Goal: Task Accomplishment & Management: Complete application form

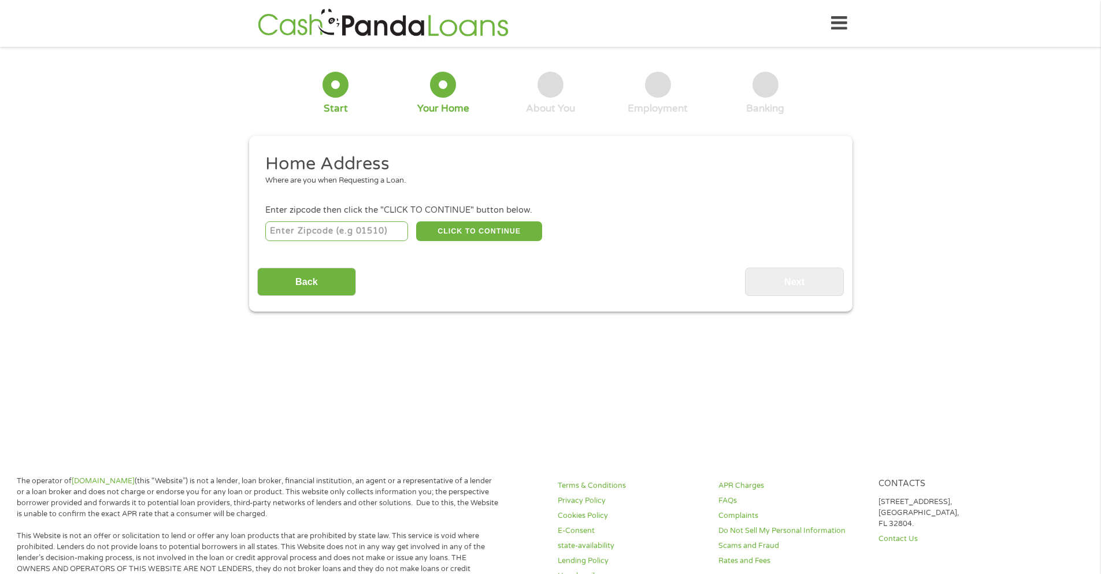
click at [315, 229] on input "number" at bounding box center [336, 231] width 143 height 20
type input "30078"
click at [464, 233] on button "CLICK TO CONTINUE" at bounding box center [479, 231] width 126 height 20
type input "30078"
type input "Snellville"
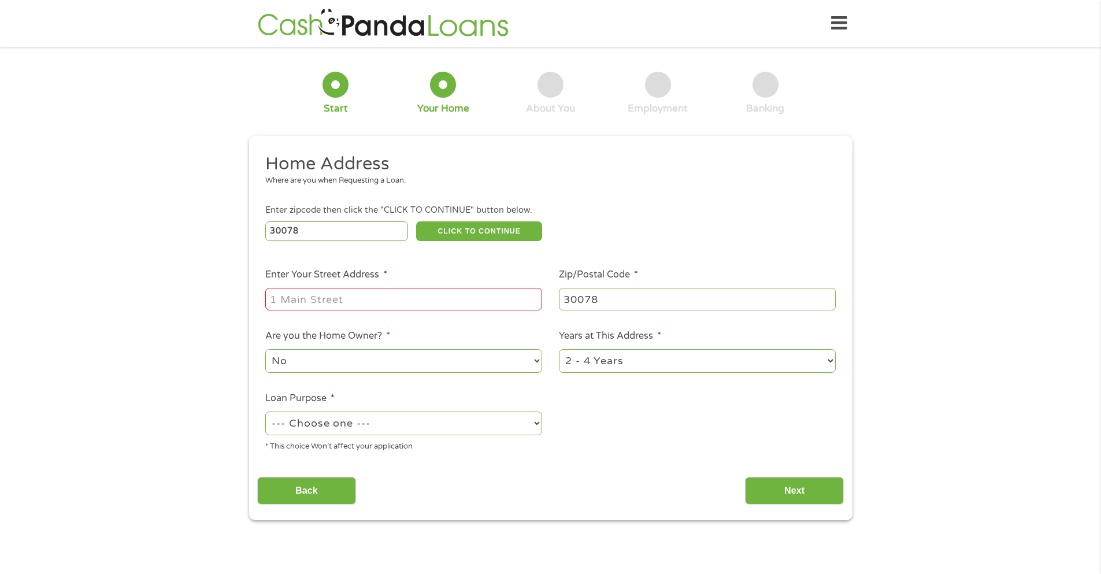
click at [437, 303] on input "Enter Your Street Address *" at bounding box center [403, 299] width 277 height 22
type input "[STREET_ADDRESS]"
click at [504, 421] on select "--- Choose one --- Pay Bills Debt Consolidation Home Improvement Major Purchase…" at bounding box center [403, 424] width 277 height 24
select select "shorttermcash"
click at [265, 412] on select "--- Choose one --- Pay Bills Debt Consolidation Home Improvement Major Purchase…" at bounding box center [403, 424] width 277 height 24
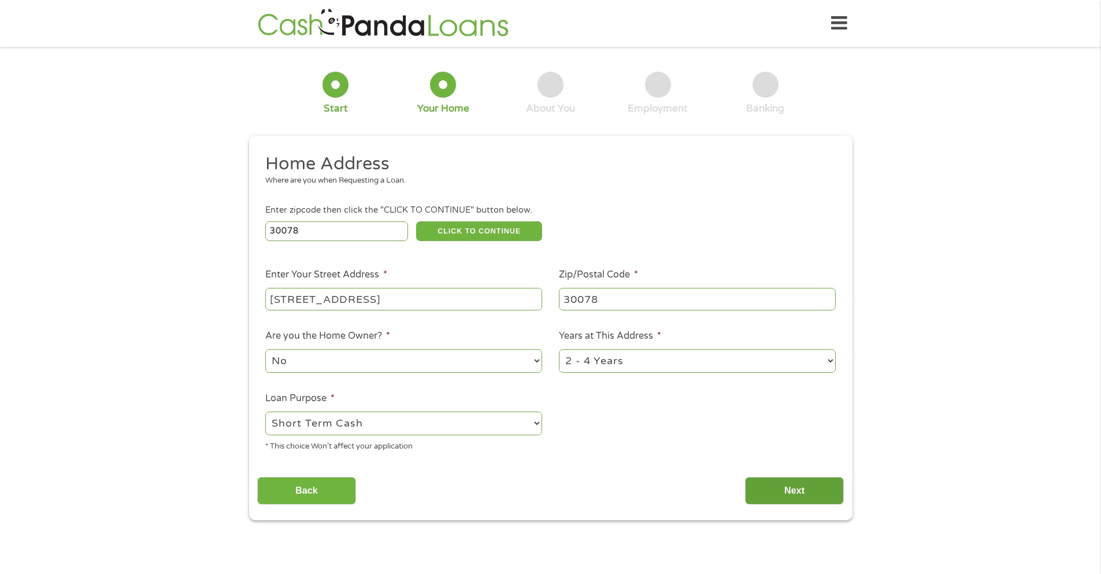
click at [771, 485] on input "Next" at bounding box center [794, 491] width 99 height 28
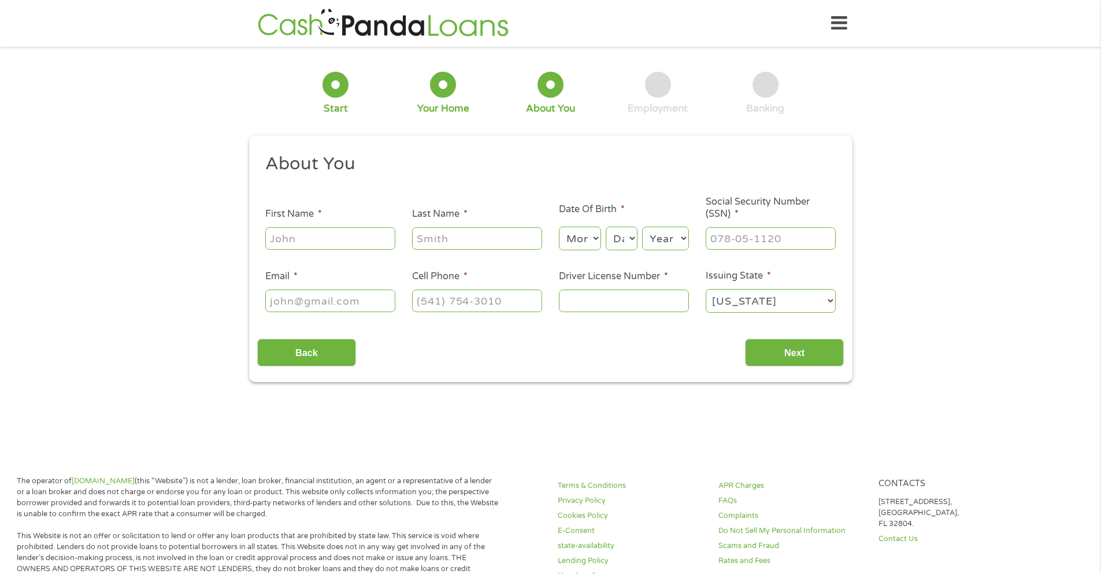
scroll to position [5, 5]
click at [316, 234] on input "First Name *" at bounding box center [330, 238] width 130 height 22
type input "[PERSON_NAME]"
type input "[EMAIL_ADDRESS][DOMAIN_NAME]"
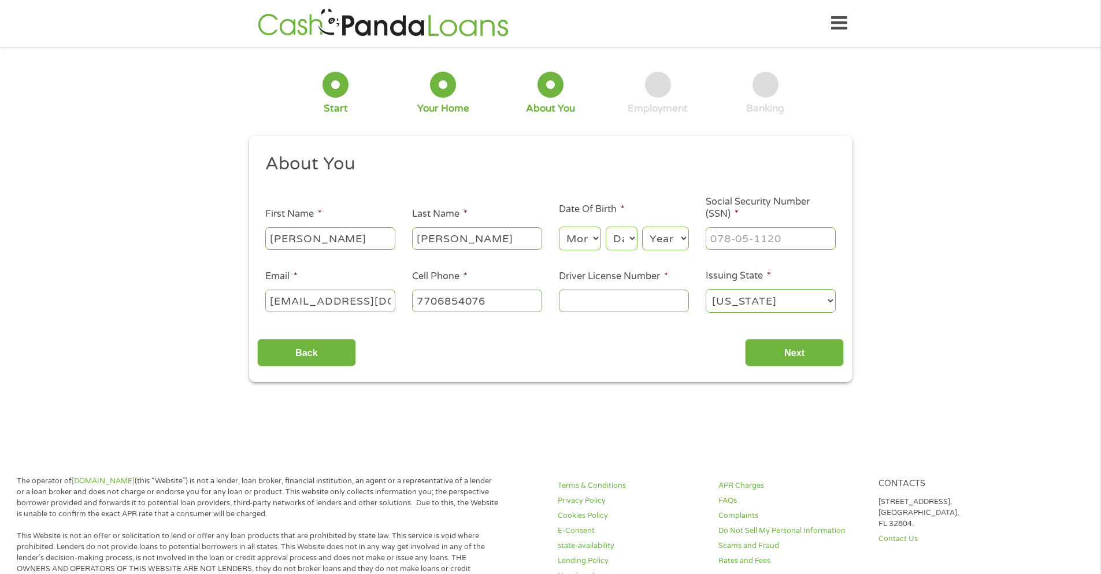
type input "[PHONE_NUMBER]"
click at [587, 239] on select "Month 1 2 3 4 5 6 7 8 9 10 11 12" at bounding box center [580, 239] width 42 height 24
select select "9"
click at [559, 227] on select "Month 1 2 3 4 5 6 7 8 9 10 11 12" at bounding box center [580, 239] width 42 height 24
click at [630, 242] on select "Day 1 2 3 4 5 6 7 8 9 10 11 12 13 14 15 16 17 18 19 20 21 22 23 24 25 26 27 28 …" at bounding box center [621, 239] width 31 height 24
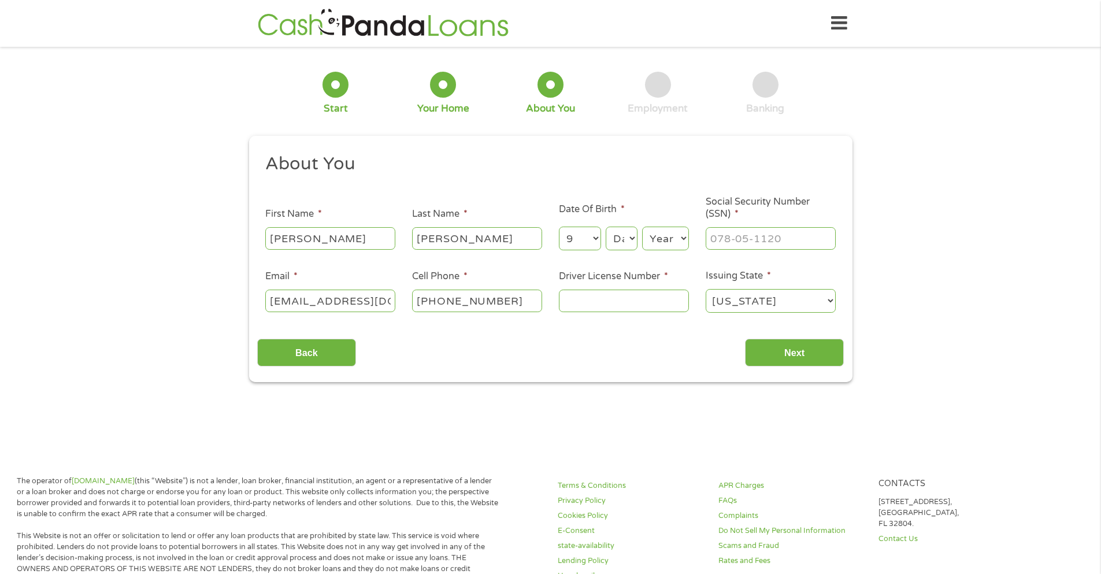
select select "14"
click at [606, 227] on select "Day 1 2 3 4 5 6 7 8 9 10 11 12 13 14 15 16 17 18 19 20 21 22 23 24 25 26 27 28 …" at bounding box center [621, 239] width 31 height 24
click at [676, 239] on select "Year [DATE] 2006 2005 2004 2003 2002 2001 2000 1999 1998 1997 1996 1995 1994 19…" at bounding box center [665, 239] width 47 height 24
select select "1979"
click at [642, 227] on select "Year [DATE] 2006 2005 2004 2003 2002 2001 2000 1999 1998 1997 1996 1995 1994 19…" at bounding box center [665, 239] width 47 height 24
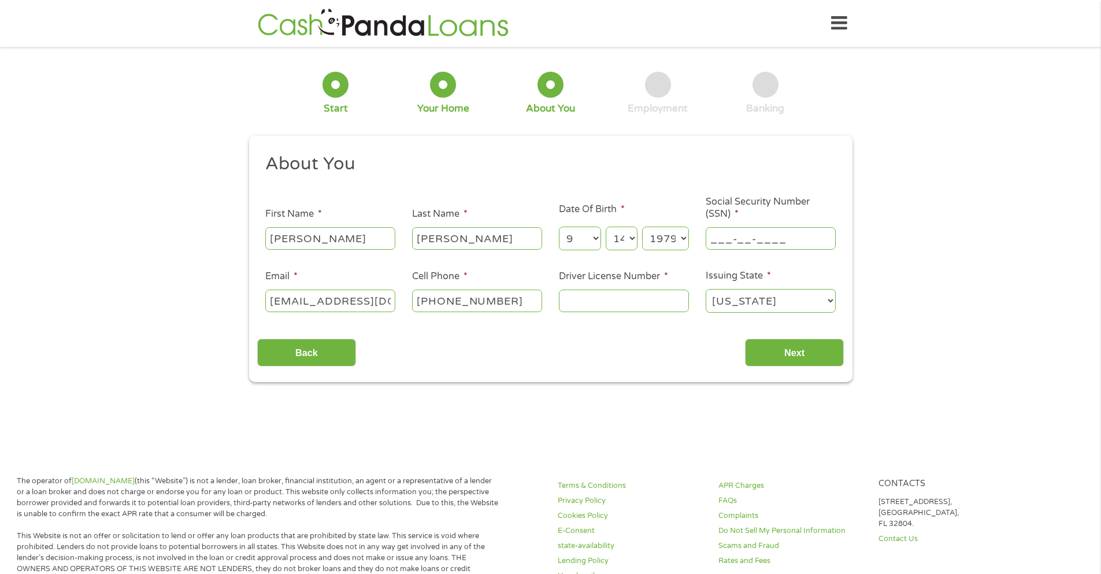
click at [729, 236] on input "___-__-____" at bounding box center [771, 238] width 130 height 22
type input "073-70-9194"
click at [620, 294] on input "Driver License Number *" at bounding box center [624, 301] width 130 height 22
type input "058977076"
click at [782, 358] on input "Next" at bounding box center [794, 353] width 99 height 28
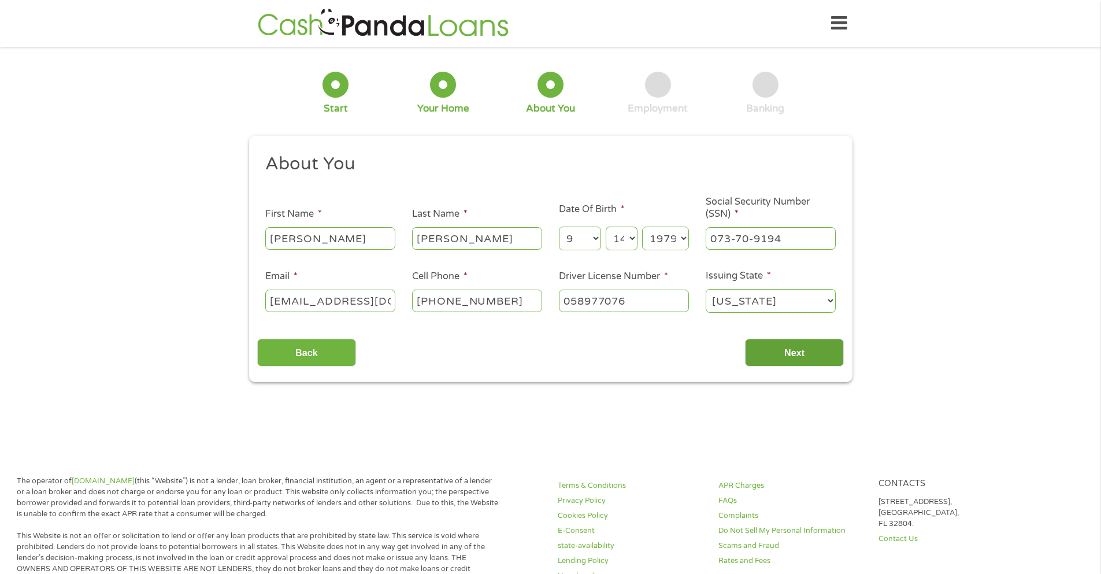
click at [802, 350] on input "Next" at bounding box center [794, 353] width 99 height 28
click at [654, 306] on input "058977076" at bounding box center [624, 301] width 130 height 22
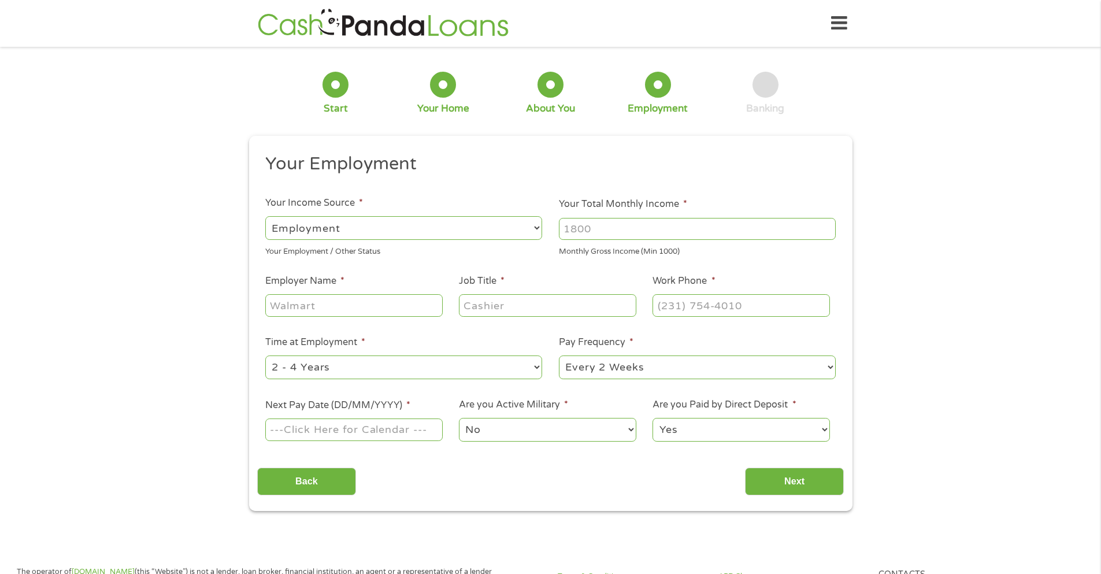
click at [594, 224] on input "Your Total Monthly Income *" at bounding box center [697, 229] width 277 height 22
type input "10000"
click at [357, 302] on input "Employer Name *" at bounding box center [353, 305] width 177 height 22
type input "Procurri"
type input "Partner Account Manager"
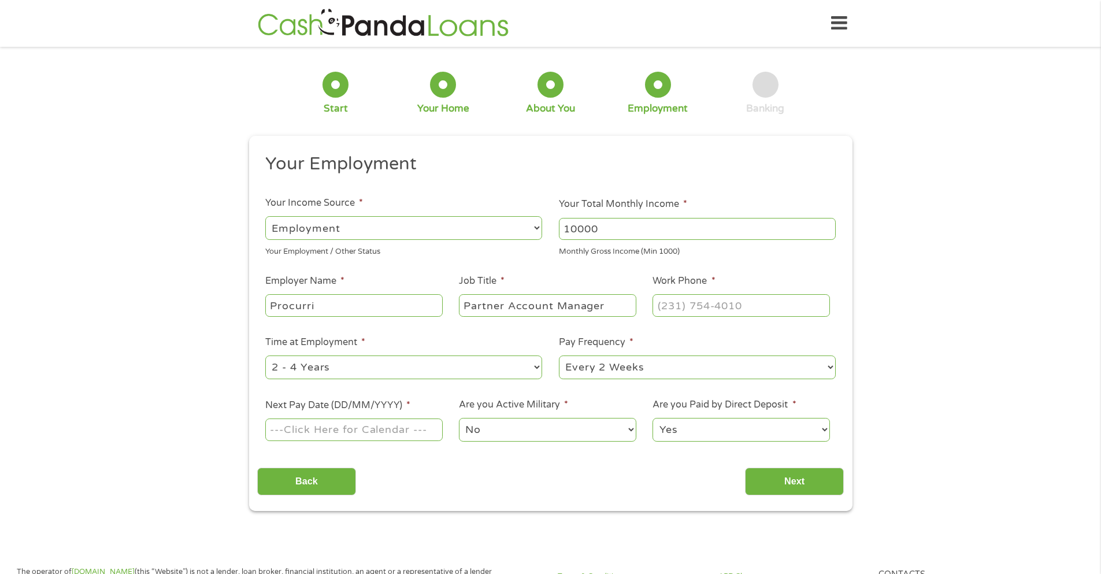
type input "(___) ___-____"
click at [661, 305] on input "(___) ___-____" at bounding box center [741, 305] width 177 height 22
type input "(___) ___-____"
click at [669, 312] on input "(___) ___-____" at bounding box center [741, 305] width 177 height 22
click at [661, 304] on input "(___) ___-____" at bounding box center [741, 305] width 177 height 22
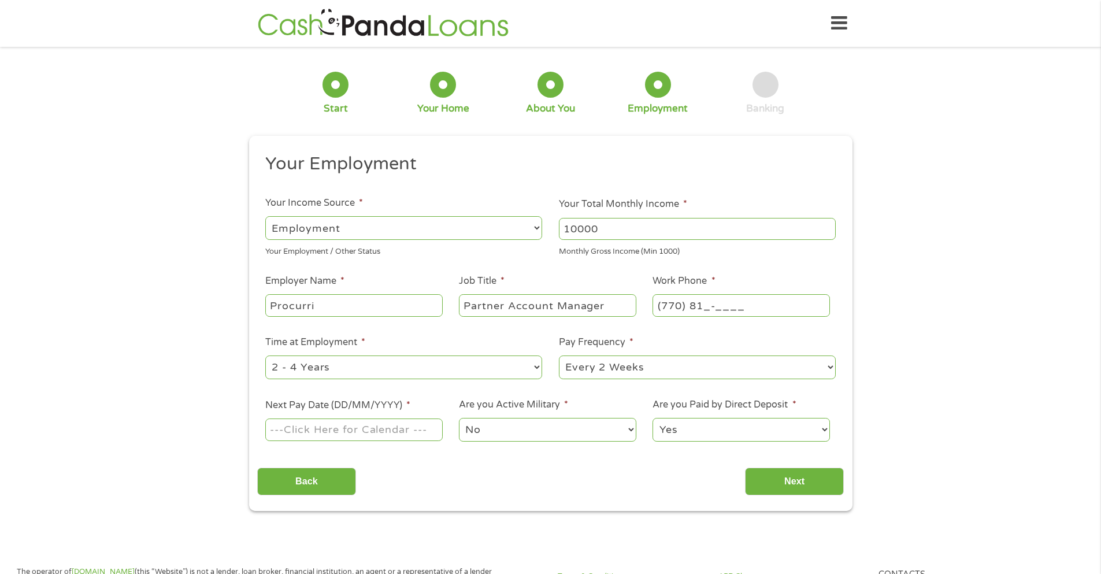
type input "(770) 817-____"
type input "(___) ___-____"
click at [682, 301] on input "(___) ___-____" at bounding box center [741, 305] width 177 height 22
click at [661, 302] on input "(___) ___-____" at bounding box center [741, 305] width 177 height 22
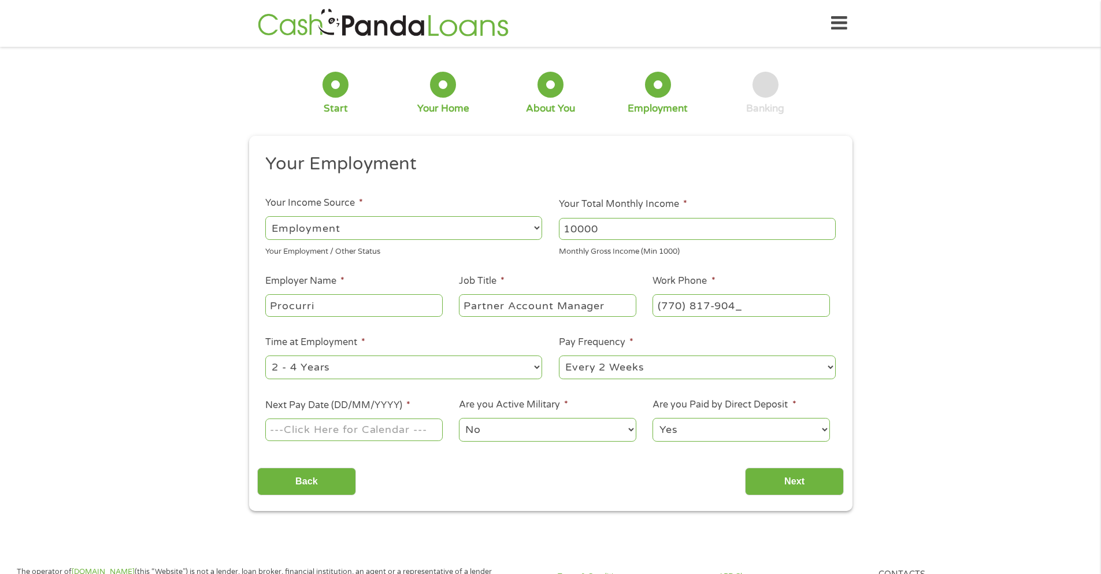
type input "[PHONE_NUMBER]"
click at [533, 370] on select "--- Choose one --- 1 Year or less 1 - 2 Years 2 - 4 Years Over 4 Years" at bounding box center [403, 368] width 277 height 24
select select "12months"
click at [265, 356] on select "--- Choose one --- 1 Year or less 1 - 2 Years 2 - 4 Years Over 4 Years" at bounding box center [403, 368] width 277 height 24
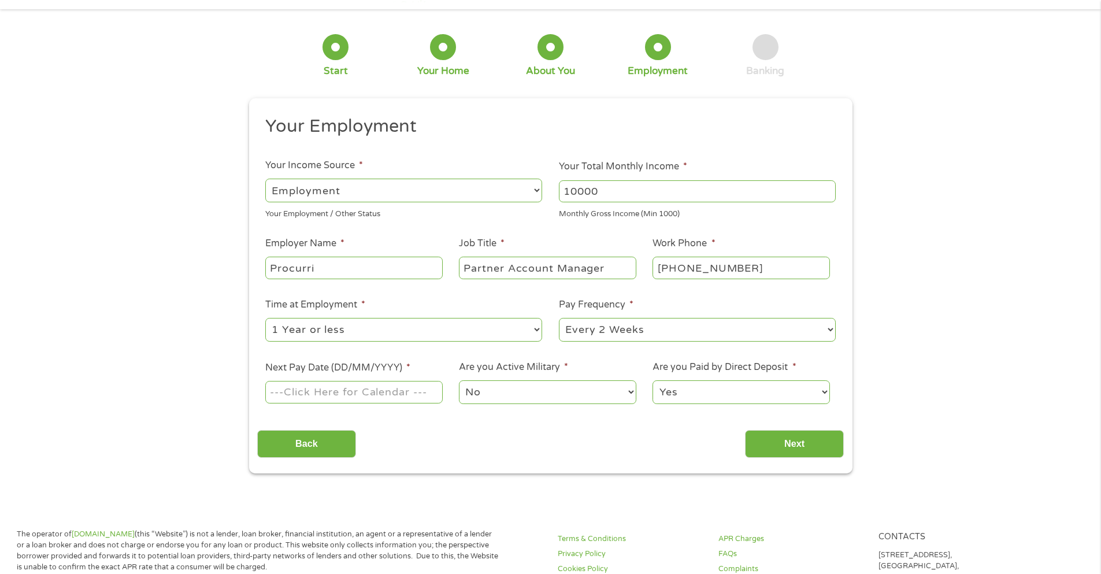
scroll to position [58, 0]
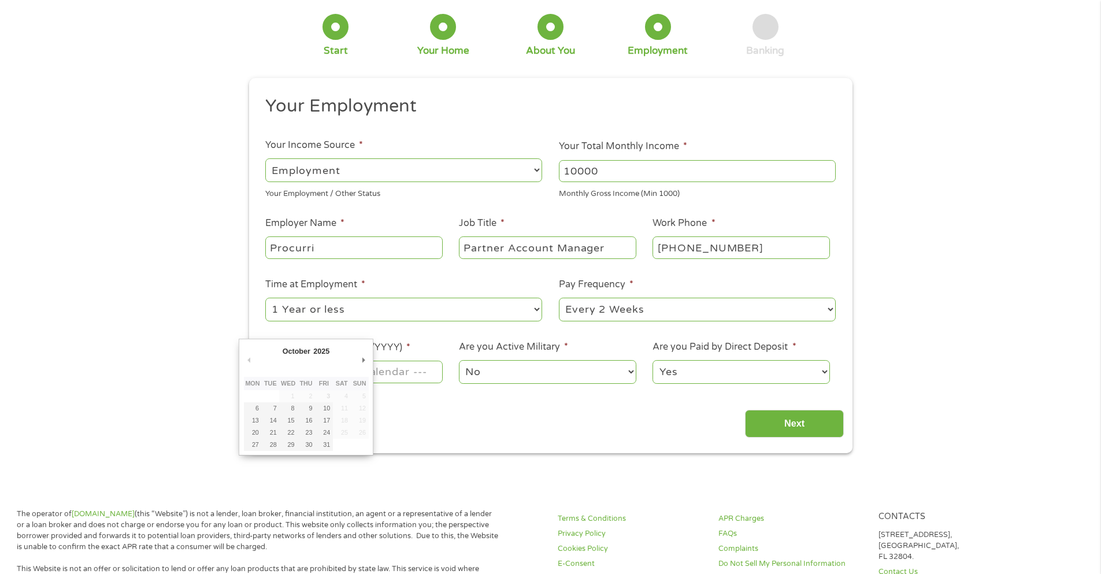
click at [367, 364] on body "Home Get Loan Offer How it works FAQs Blog Cash Loans Quick Loans Online Loans …" at bounding box center [550, 572] width 1101 height 1260
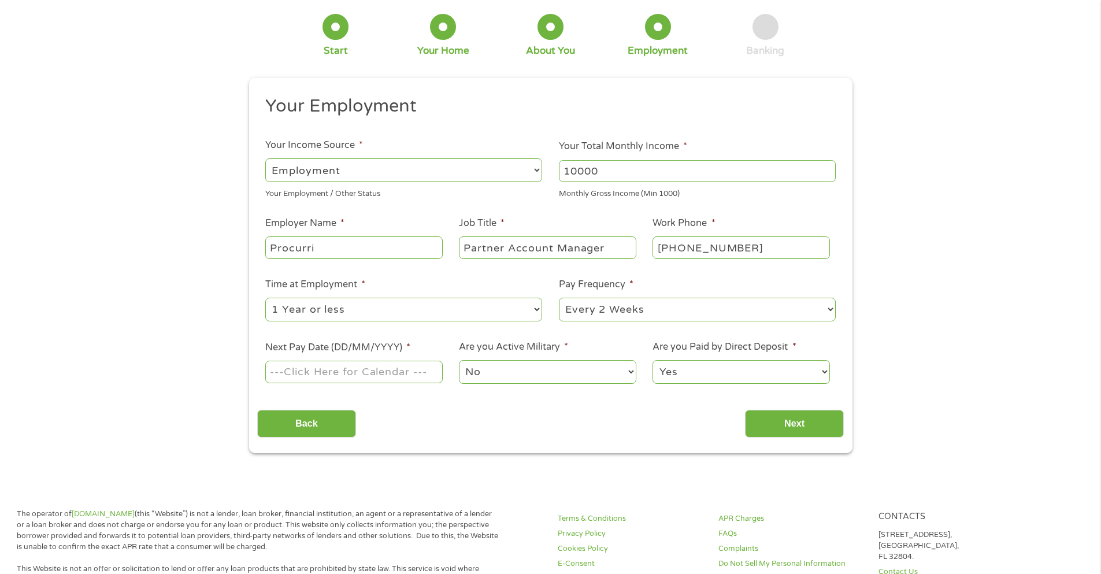
drag, startPoint x: 371, startPoint y: 365, endPoint x: 378, endPoint y: 372, distance: 9.8
click at [372, 368] on input "Next Pay Date (DD/MM/YYYY) *" at bounding box center [353, 372] width 177 height 22
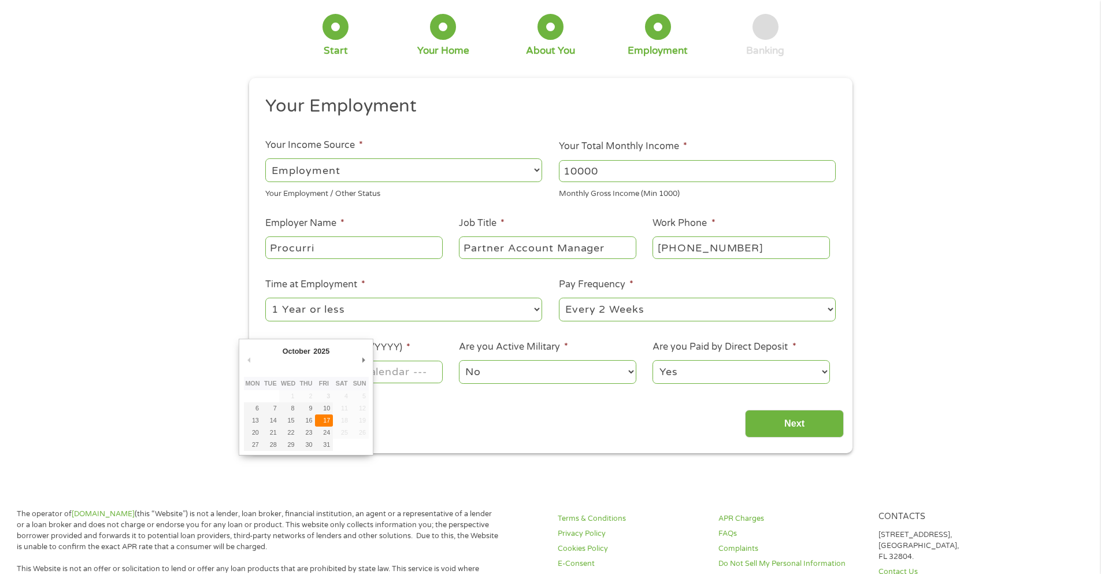
type input "[DATE]"
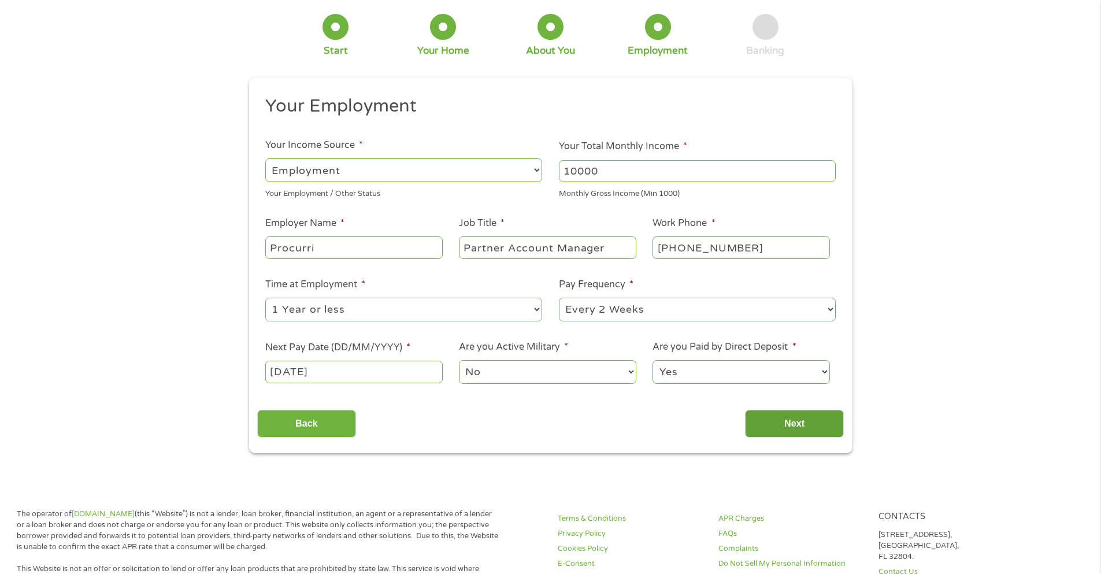
click at [756, 420] on input "Next" at bounding box center [794, 424] width 99 height 28
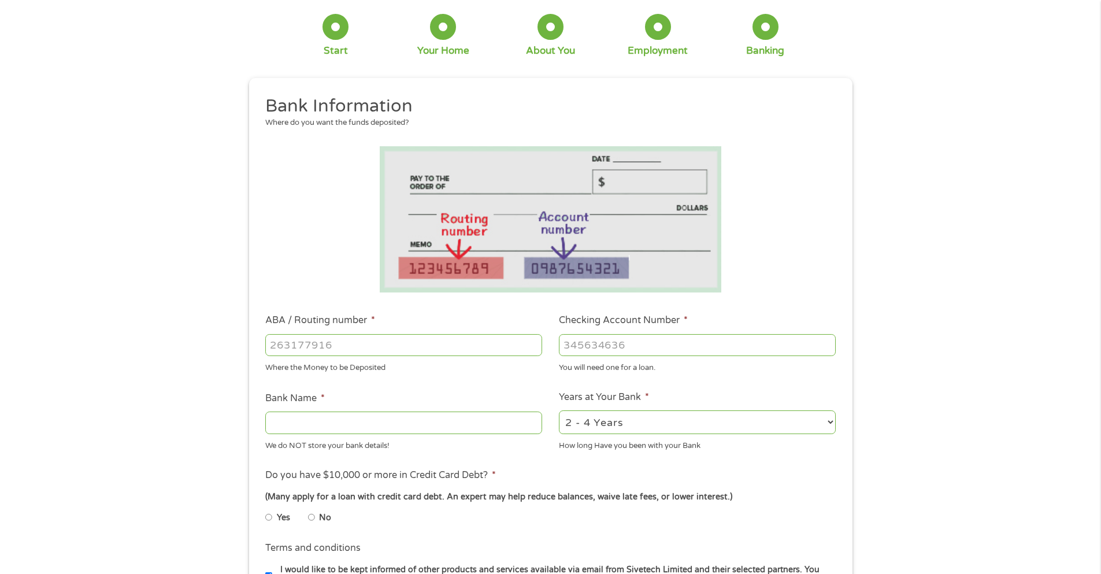
scroll to position [0, 0]
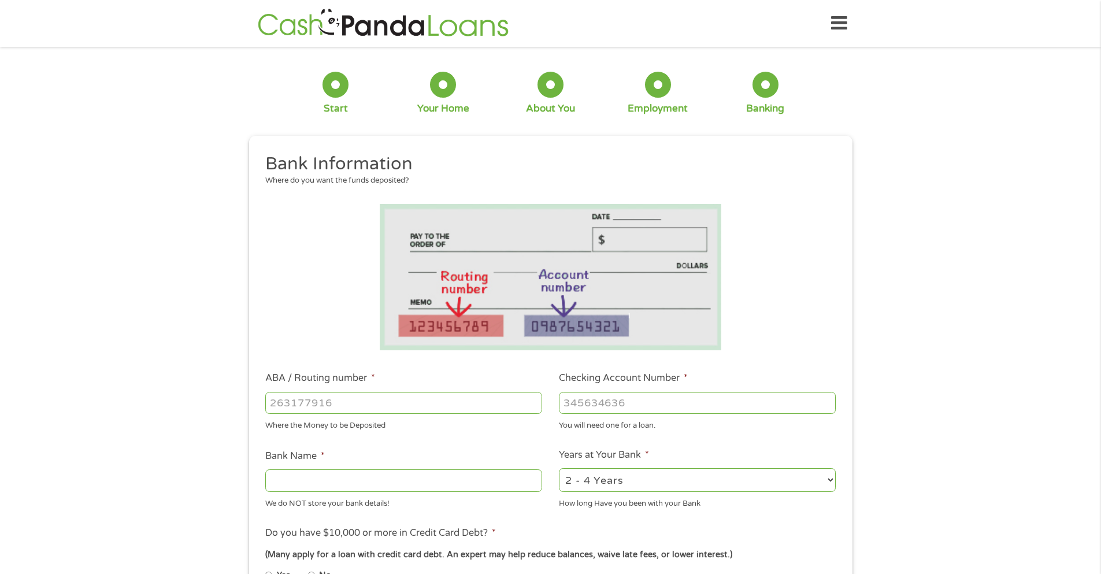
click at [338, 401] on input "ABA / Routing number *" at bounding box center [403, 403] width 277 height 22
type input "061000052"
type input "BANK OF AMERICA NA"
type input "061000052"
click at [630, 403] on input "Checking Account Number *" at bounding box center [697, 403] width 277 height 22
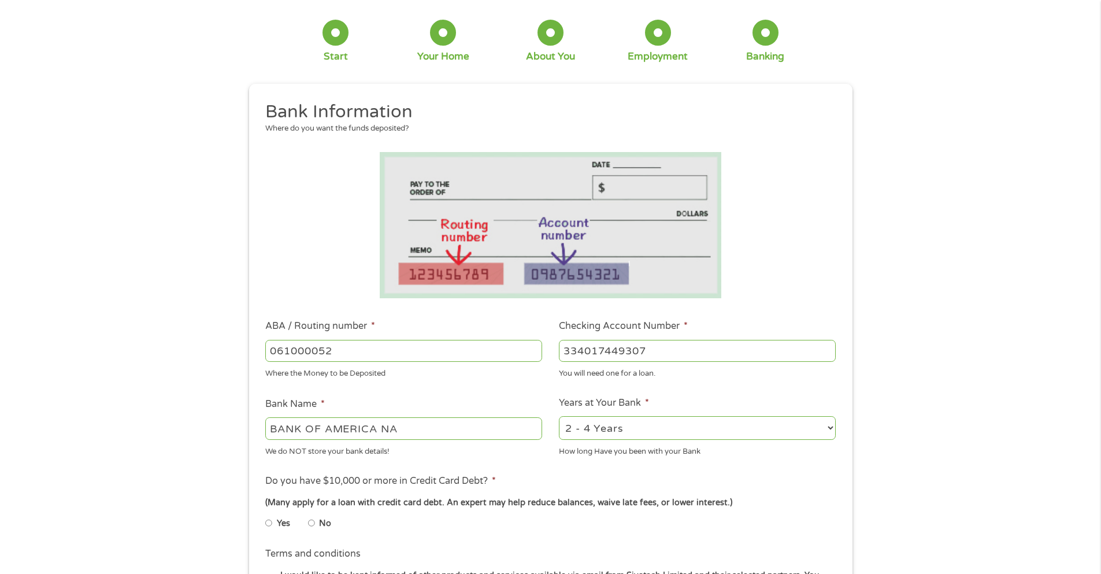
scroll to position [116, 0]
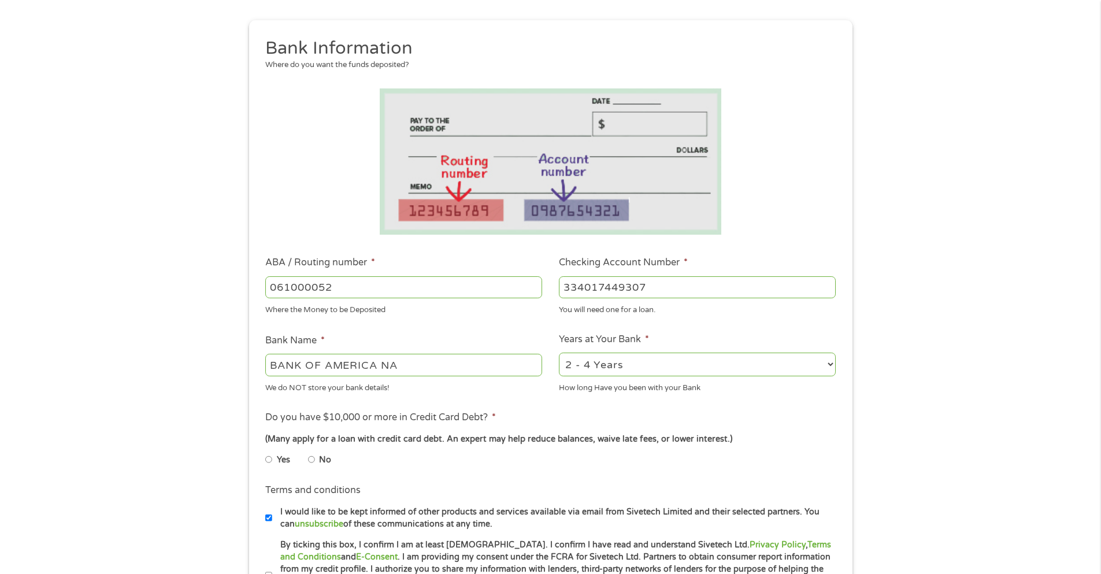
type input "334017449307"
click at [713, 368] on select "2 - 4 Years 6 - 12 Months 1 - 2 Years Over 4 Years" at bounding box center [697, 365] width 277 height 24
select select "60months"
click at [559, 353] on select "2 - 4 Years 6 - 12 Months 1 - 2 Years Over 4 Years" at bounding box center [697, 365] width 277 height 24
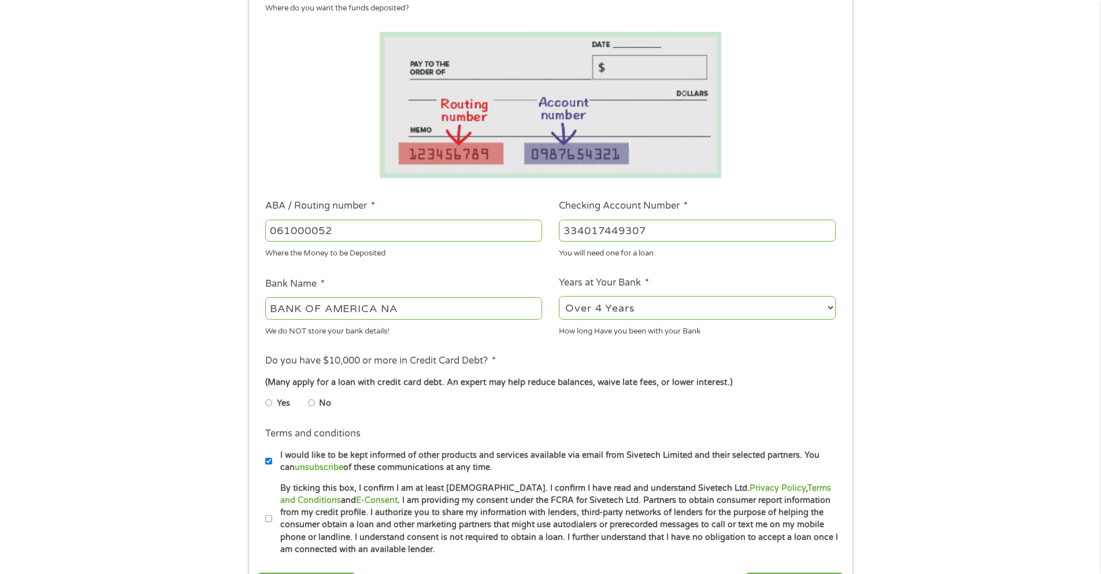
scroll to position [289, 0]
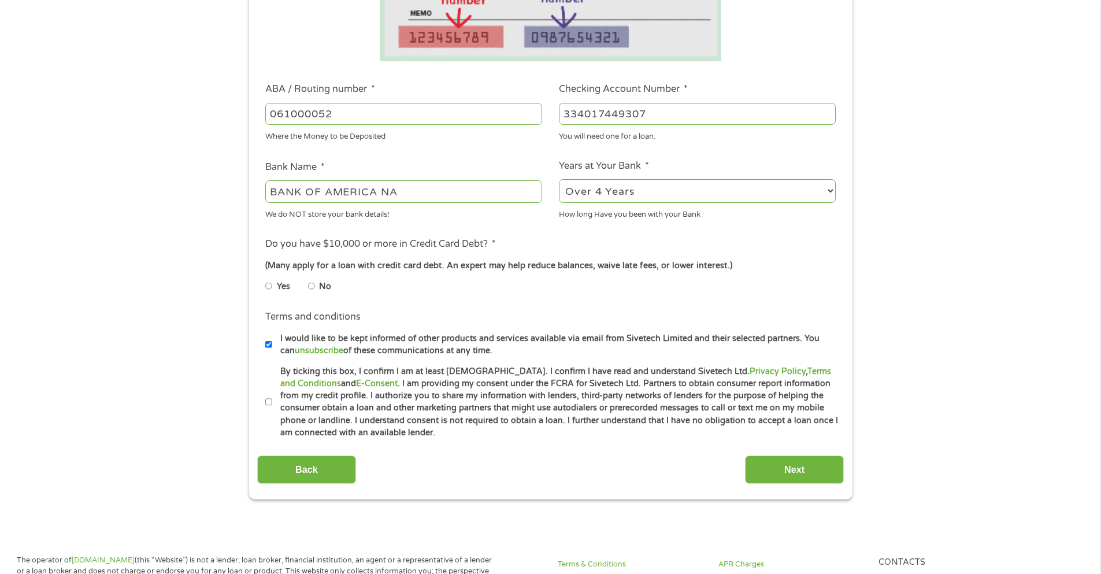
click at [312, 284] on input "No" at bounding box center [311, 286] width 7 height 19
radio input "true"
click at [270, 397] on input "By ticking this box, I confirm I am at least [DEMOGRAPHIC_DATA]. I confirm I ha…" at bounding box center [268, 402] width 7 height 19
checkbox input "true"
click at [796, 468] on input "Next" at bounding box center [794, 470] width 99 height 28
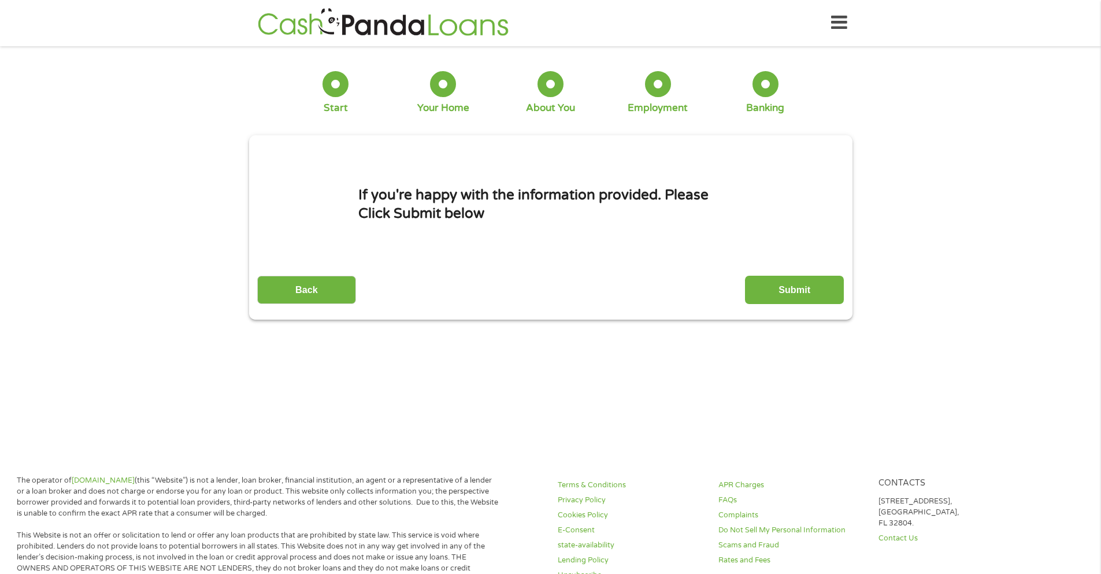
scroll to position [0, 0]
click at [782, 291] on input "Submit" at bounding box center [794, 290] width 99 height 28
